Goal: Check status

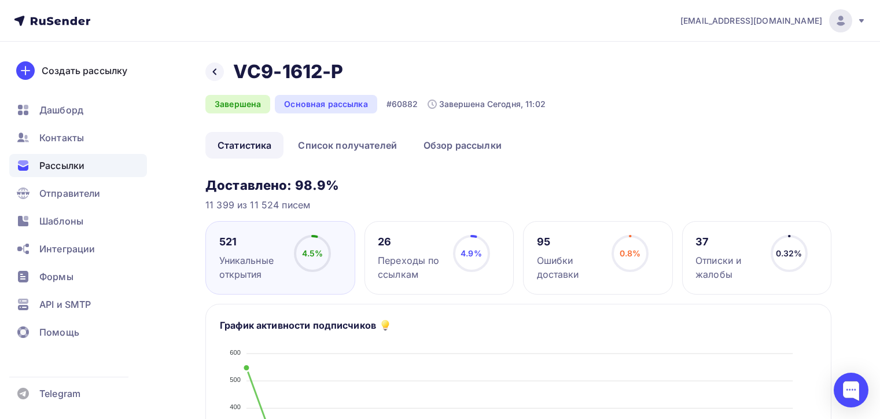
scroll to position [116, 0]
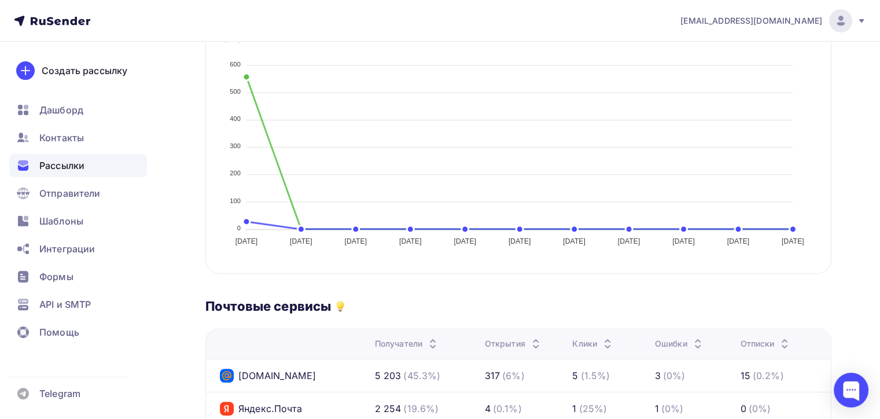
scroll to position [347, 0]
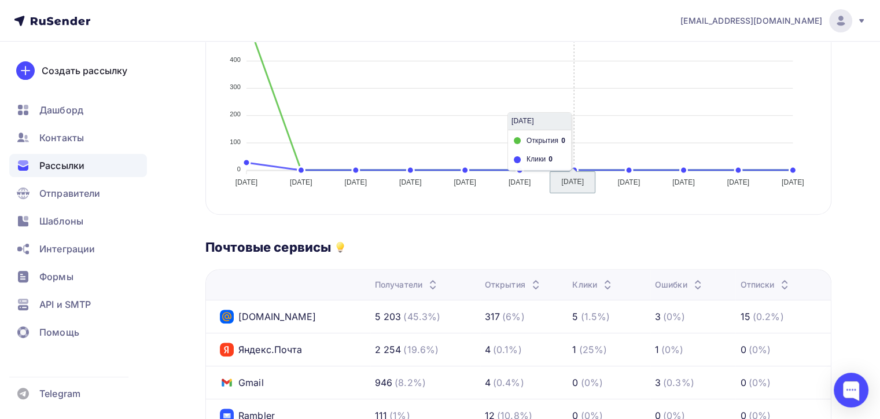
click at [569, 109] on icon "30.09.2025 30.09.2025 01.10.2025 01.10.2025 02.10.2025 02.10.2025 03.10.2025 03…" at bounding box center [518, 90] width 597 height 202
click at [62, 167] on span "Рассылки" at bounding box center [61, 166] width 45 height 14
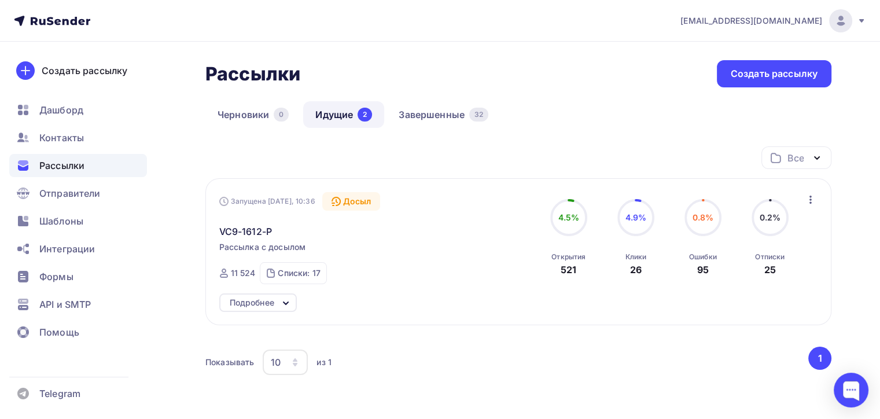
click at [512, 93] on div "Рассылки Рассылки Создать рассылку Черновики 0 Идущие 2 Завершенные 32 Идущие 2…" at bounding box center [518, 253] width 626 height 386
drag, startPoint x: 482, startPoint y: 95, endPoint x: 474, endPoint y: 97, distance: 7.7
click at [478, 97] on div "Рассылки Рассылки Создать рассылку Черновики 0 Идущие 2 Завершенные 32 Идущие 2…" at bounding box center [518, 253] width 626 height 386
click at [429, 144] on div "Черновики 0 Идущие 2 Завершенные 32" at bounding box center [518, 123] width 626 height 45
click at [620, 136] on div "Черновики 0 Идущие 2 Завершенные 32" at bounding box center [518, 123] width 626 height 45
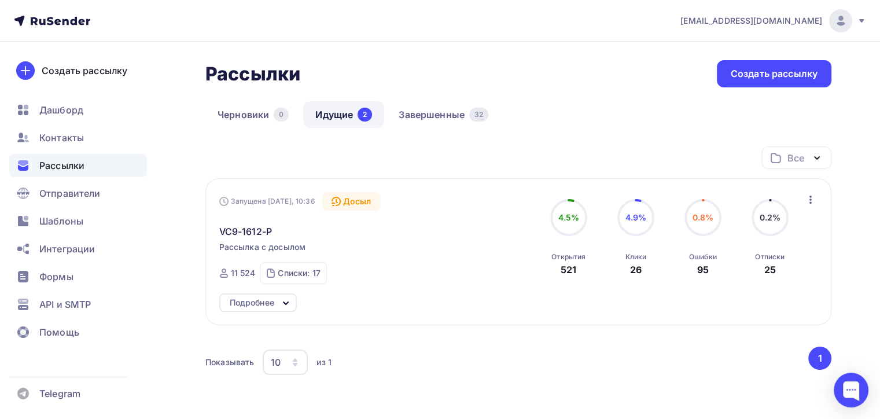
scroll to position [73, 0]
